Goal: Task Accomplishment & Management: Complete application form

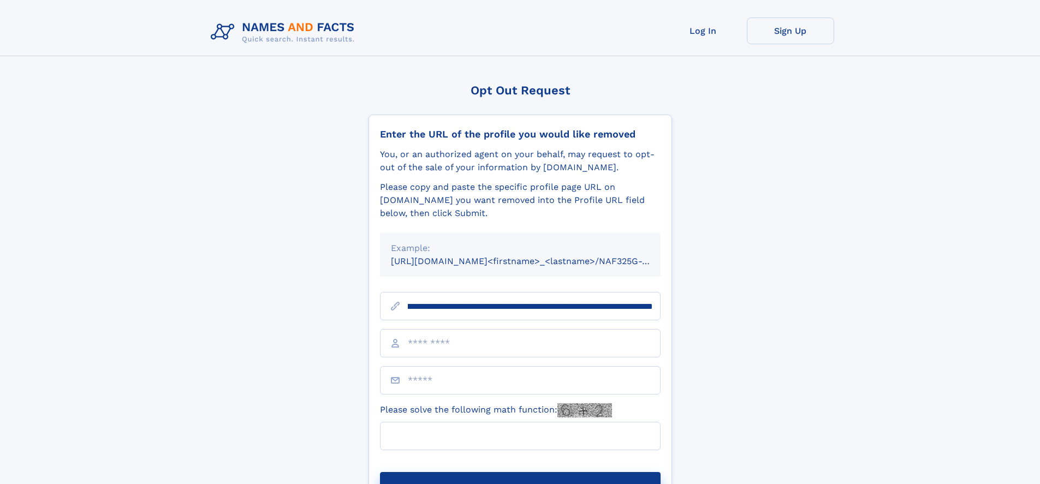
scroll to position [0, 141]
type input "**********"
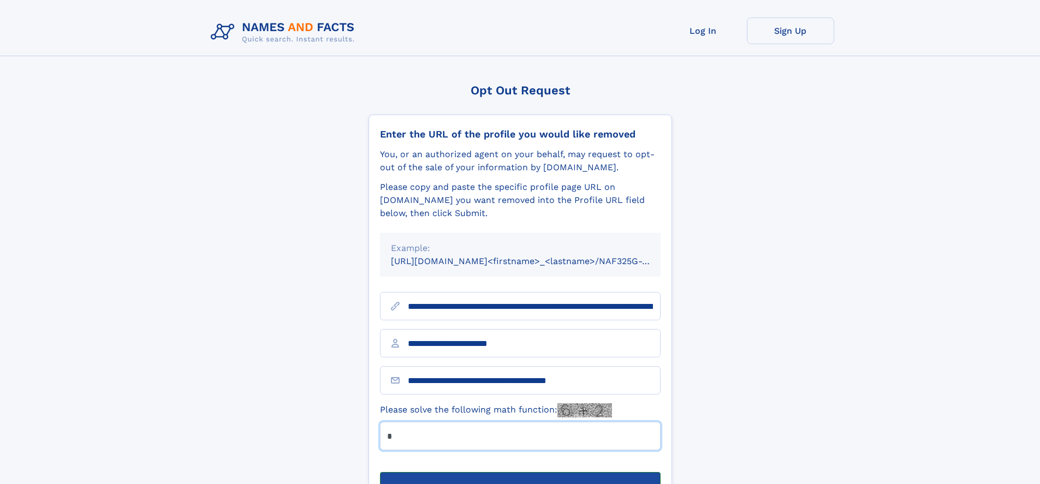
type input "*"
click at [520, 472] on button "Submit Opt Out Request" at bounding box center [520, 489] width 281 height 35
